Goal: Communication & Community: Answer question/provide support

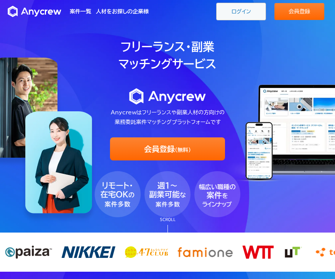
click at [232, 17] on link "ログイン" at bounding box center [241, 12] width 50 height 18
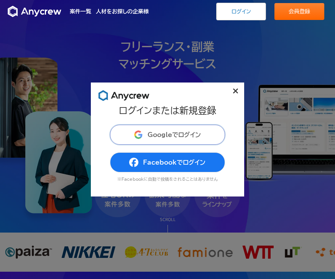
click at [164, 139] on button "Googleでログイン" at bounding box center [167, 135] width 115 height 20
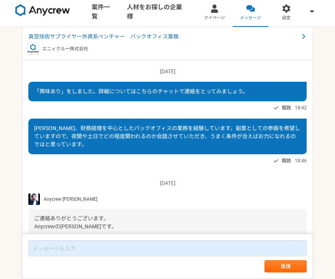
scroll to position [31, 0]
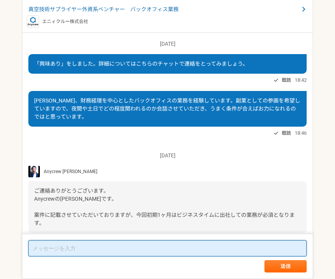
click at [185, 256] on textarea at bounding box center [167, 248] width 279 height 16
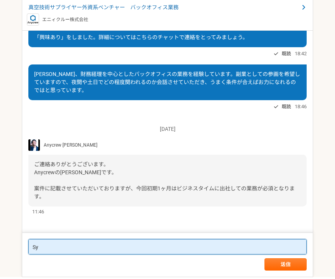
type textarea "S"
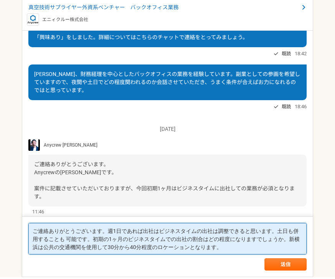
click at [118, 225] on textarea "ご連絡ありがとうございます。週1日であれば出社はビジネスタイムの出社は調整できると思います。土日も併用することも 可能です。初期の1ヶ月のビジネスタイムでの出…" at bounding box center [167, 240] width 279 height 31
click at [119, 233] on textarea "ご連絡ありがとうございます。週1日であれば出社はビジネスタイムの出社は調整できると思います。土日も併用することも 可能です。初期の1ヶ月のビジネスタイムでの出…" at bounding box center [167, 240] width 279 height 31
click at [137, 230] on textarea "ご連絡ありがとうございます。週1日であれば出社はビジネスタイムの出社は調整できると思います。土日も併用することも 可能です。初期の1ヶ月のビジネスタイムでの出…" at bounding box center [167, 240] width 279 height 31
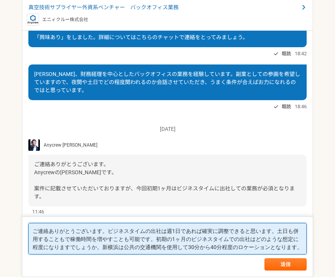
click at [280, 240] on textarea "ご連絡ありがとうございます。ビジネスタイムの出社は週1日であれば確実に調整できると思います。土日も併用することもで稼働時間を増やすことも可能です。初期の1ヶ月…" at bounding box center [167, 240] width 279 height 31
click at [44, 251] on textarea "ご連絡ありがとうございます。ビジネスタイムの出社は週1日であれば確実に調整できると思います。土日も併用することもで稼働時間を増やすことも可能です。初期の1ヶ月…" at bounding box center [167, 240] width 279 height 31
click at [37, 244] on textarea "ご連絡ありがとうございます。ビジネスタイムの出社は週1日であれば確実に調整できると思います。土日も併用することもで稼働時間を増やすことも可能です。初期の1ヶ月…" at bounding box center [167, 240] width 279 height 31
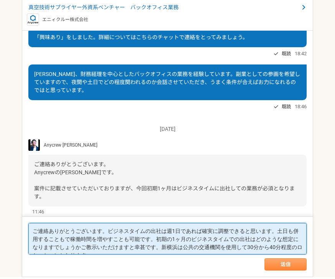
type textarea "ご連絡ありがとうございます。ビジネスタイムの出社は週1日であれば確実に調整できると思います。土日も併用することもで稼働時間を増やすことも可能です。初期の1ヶ月…"
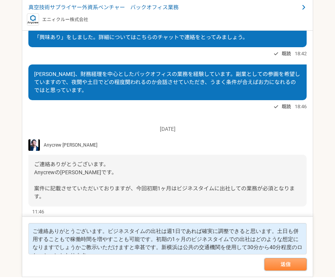
click at [285, 268] on button "送信" at bounding box center [286, 266] width 42 height 12
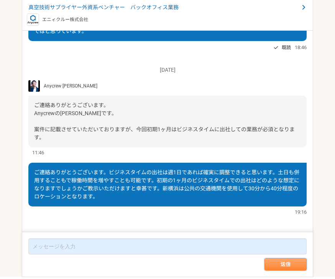
scroll to position [91, 0]
